Goal: Navigation & Orientation: Understand site structure

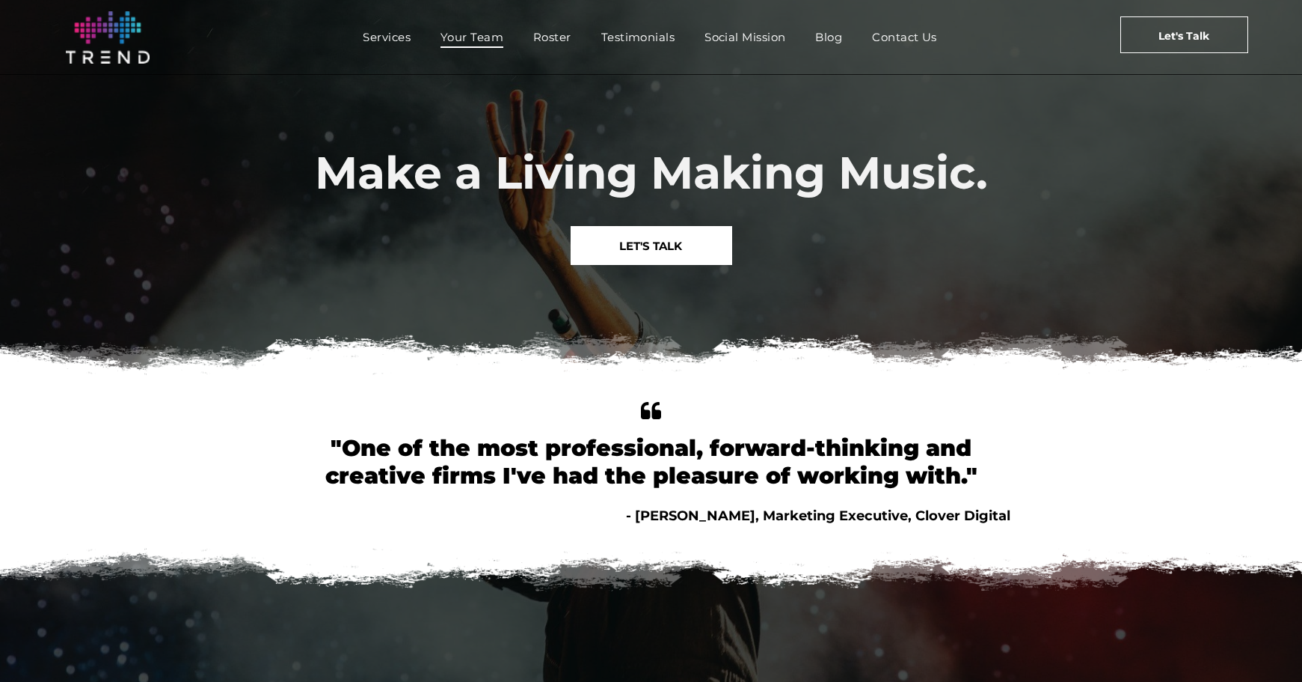
click at [466, 34] on span "Your Team" at bounding box center [472, 37] width 63 height 22
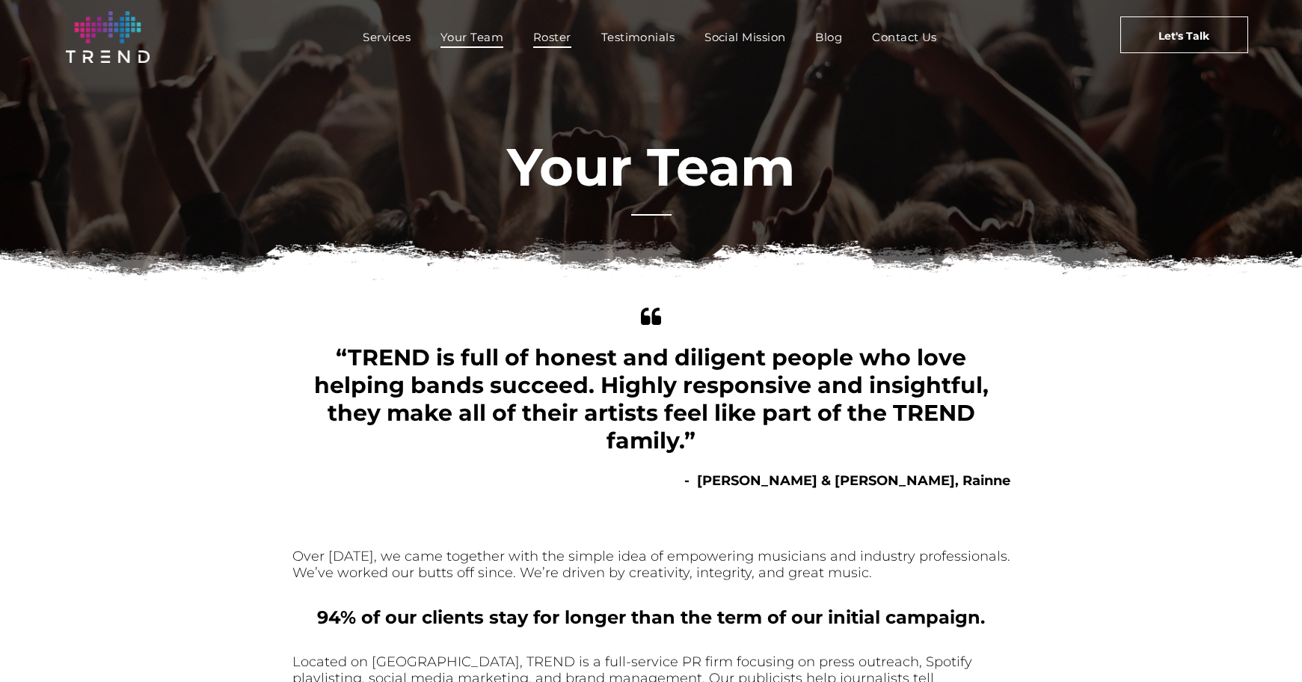
click at [554, 35] on span "Roster" at bounding box center [552, 37] width 38 height 22
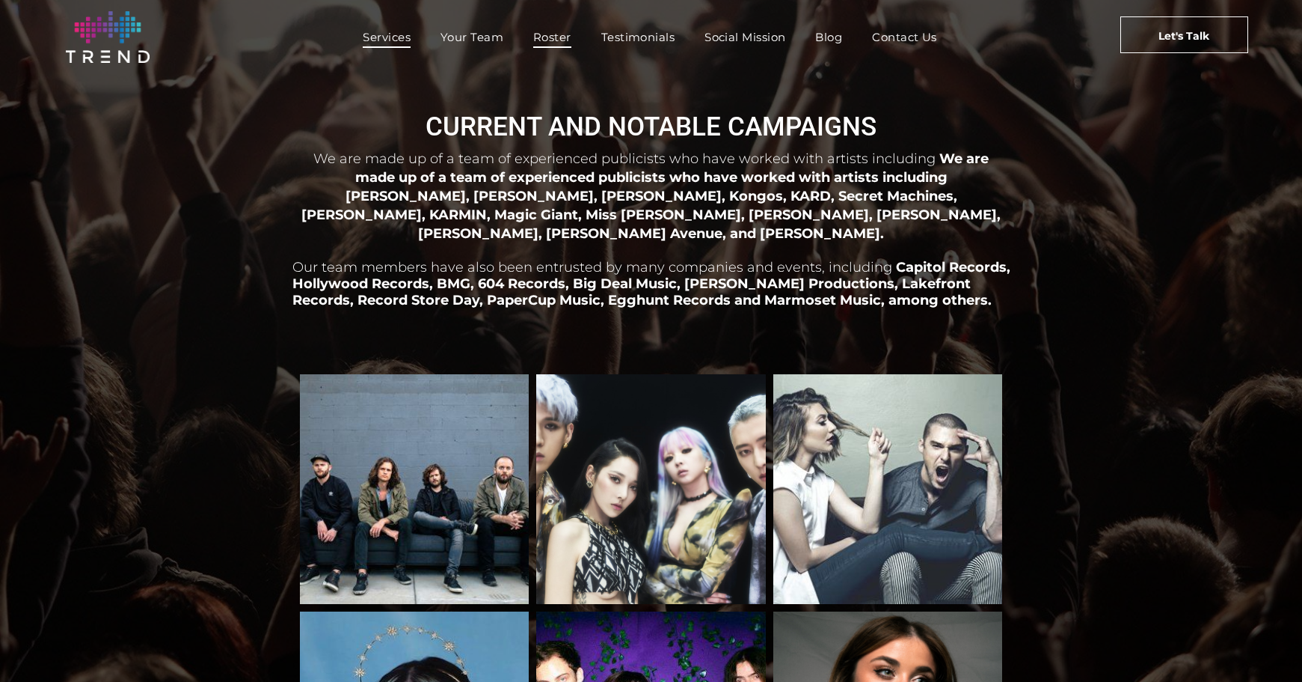
click at [376, 36] on span "Services" at bounding box center [387, 37] width 48 height 22
